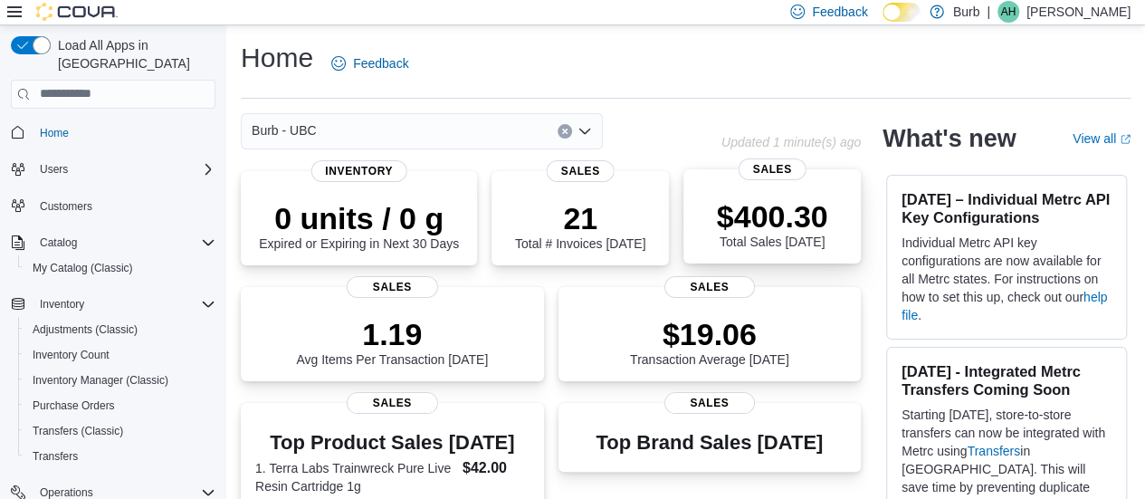
click at [694, 238] on div "$400.30 Total Sales [DATE] Sales" at bounding box center [771, 216] width 177 height 94
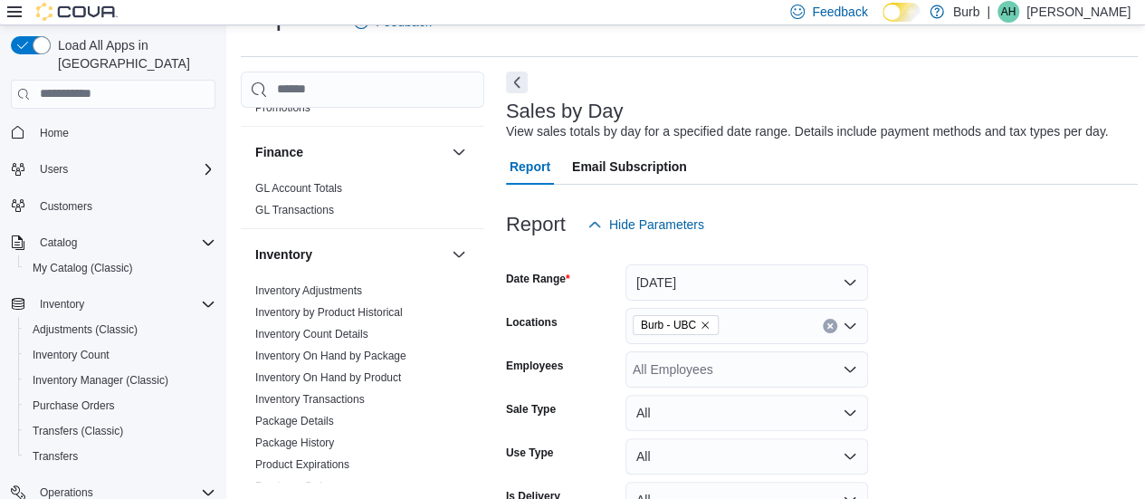
scroll to position [488, 0]
